Goal: Task Accomplishment & Management: Manage account settings

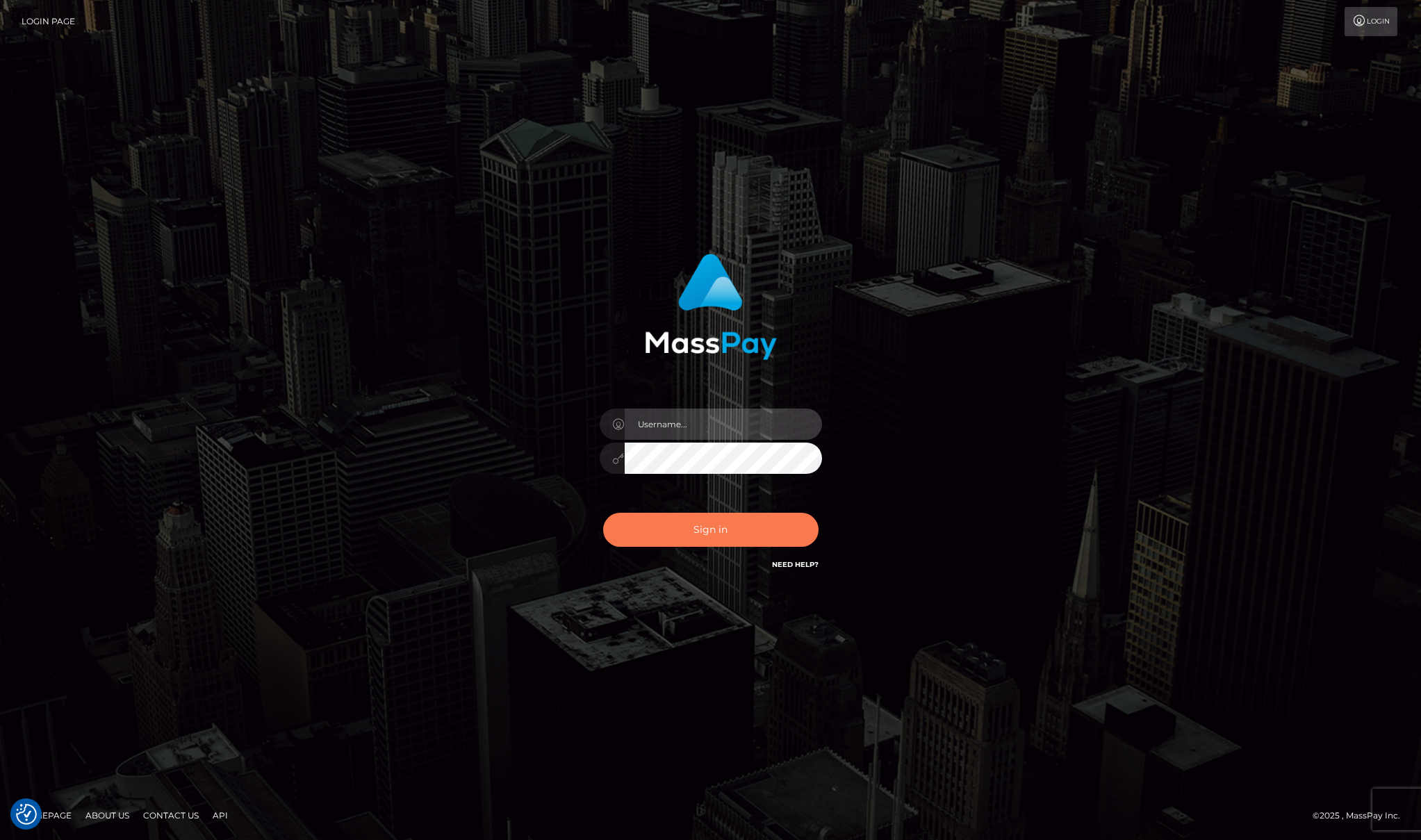
type input "Josue perales"
click at [724, 523] on button "Sign in" at bounding box center [711, 529] width 216 height 34
type input "Josue perales"
click at [724, 523] on button "Sign in" at bounding box center [711, 529] width 216 height 34
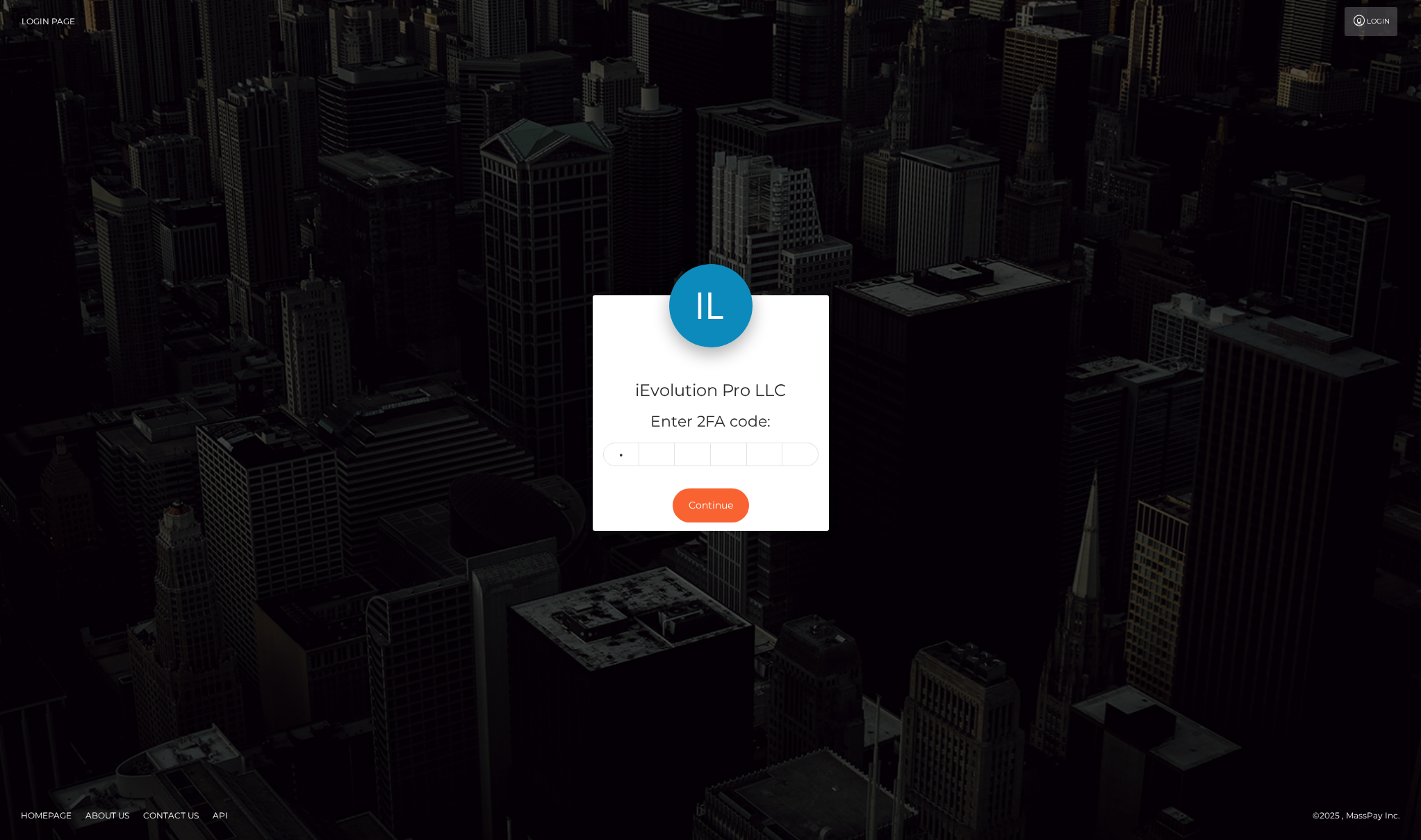
type input "6"
type input "3"
type input "2"
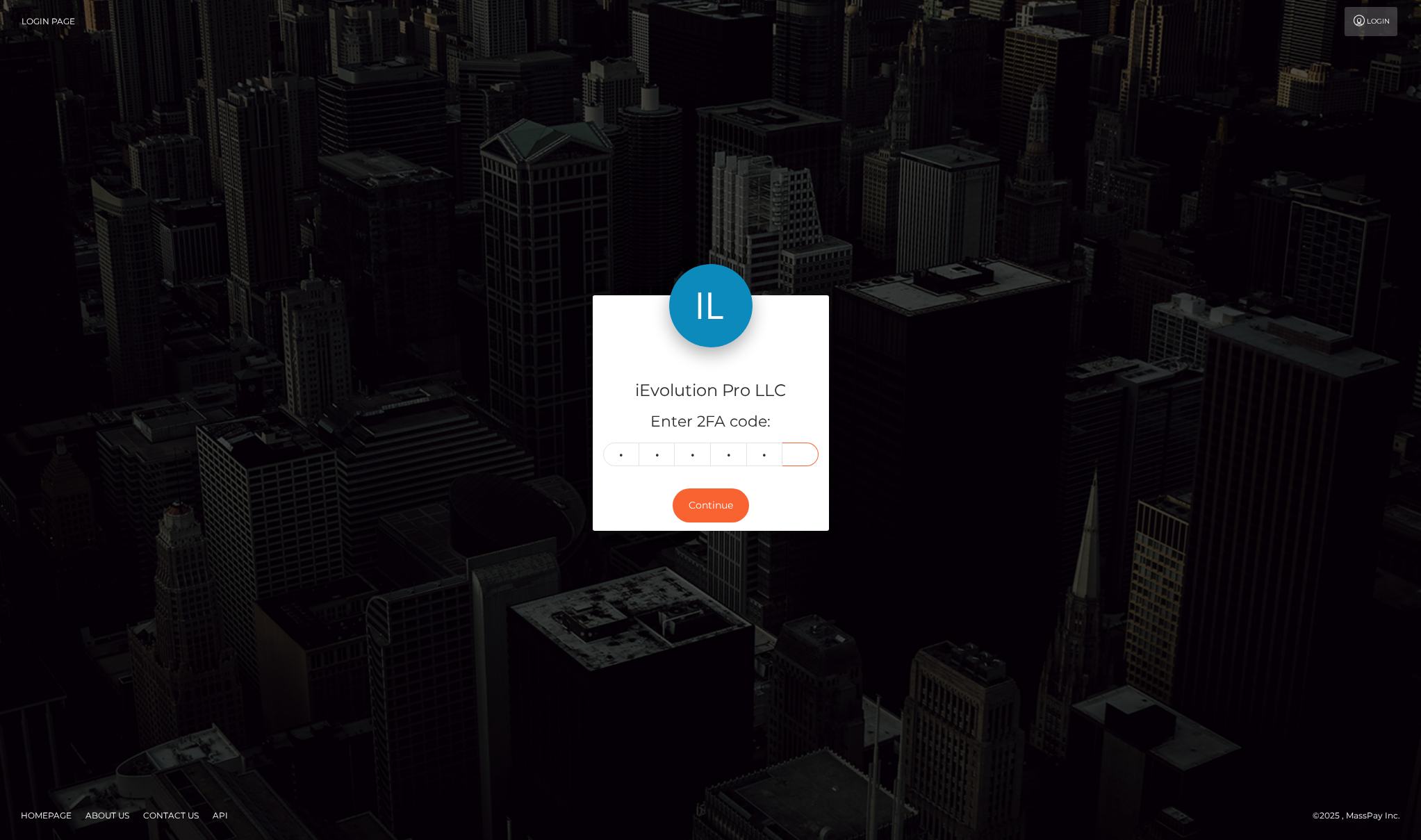
type input "8"
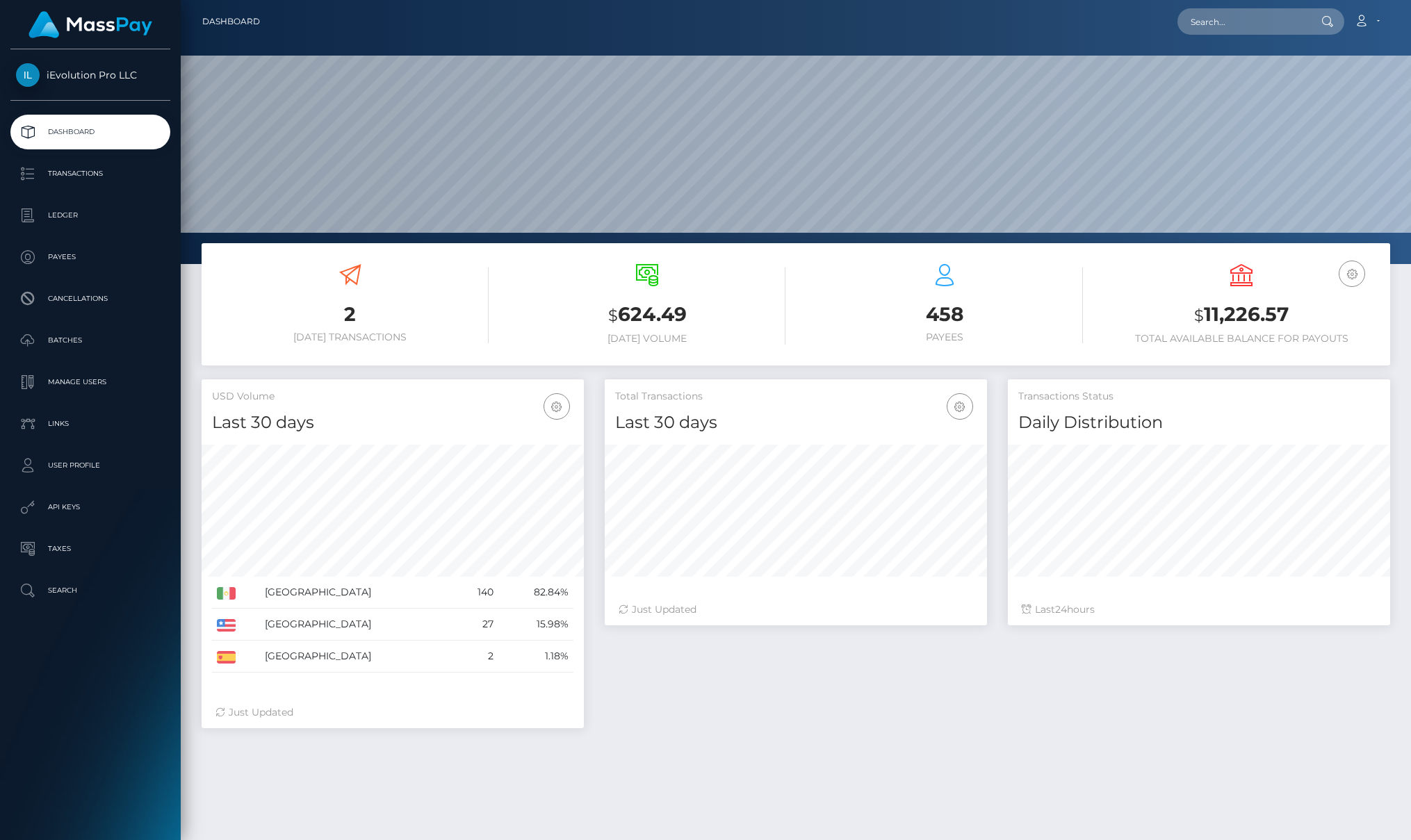
scroll to position [247, 383]
